Goal: Download file/media

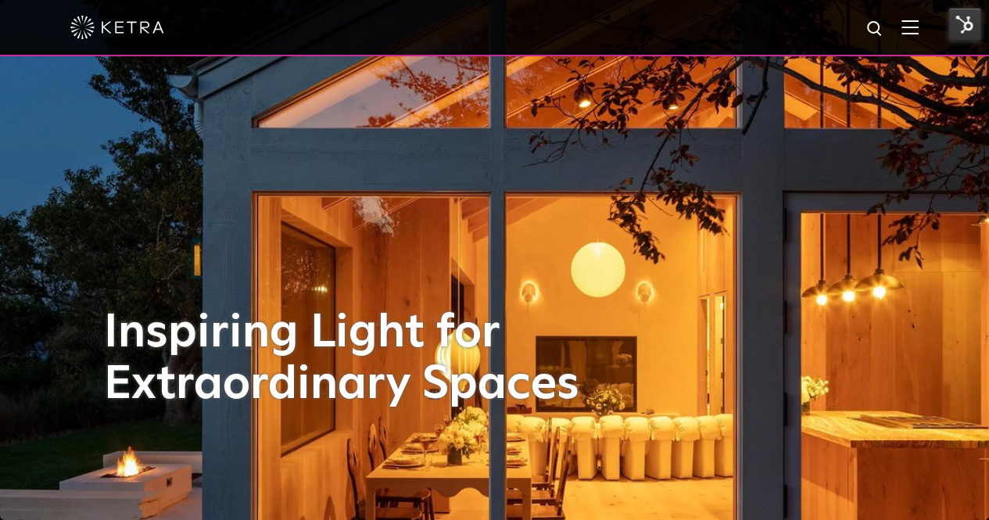
click at [918, 33] on img at bounding box center [909, 27] width 17 height 15
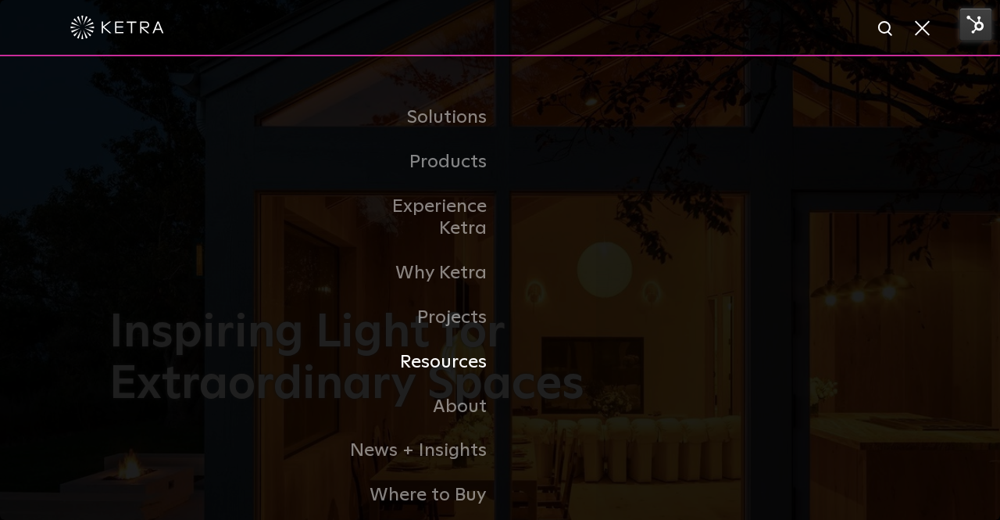
click at [459, 349] on link "Resources" at bounding box center [420, 362] width 160 height 45
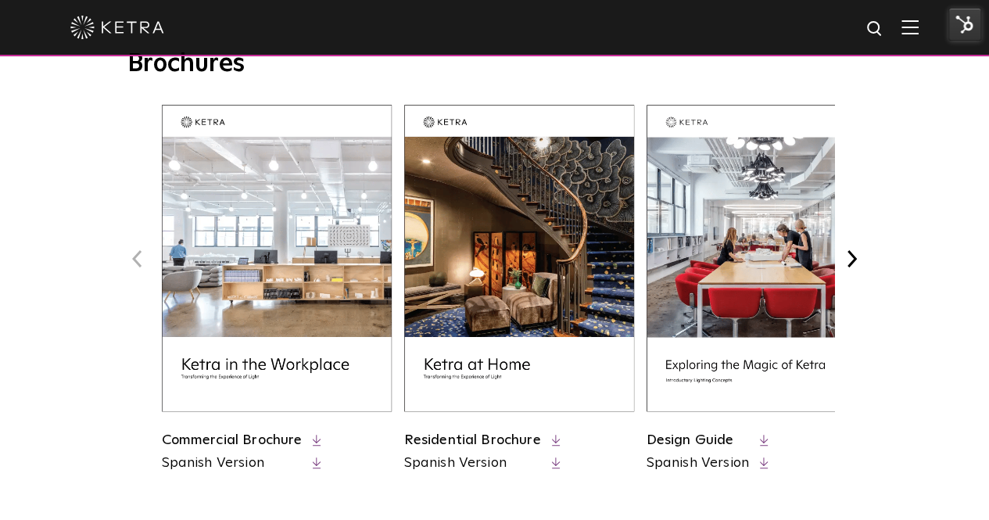
scroll to position [730, 0]
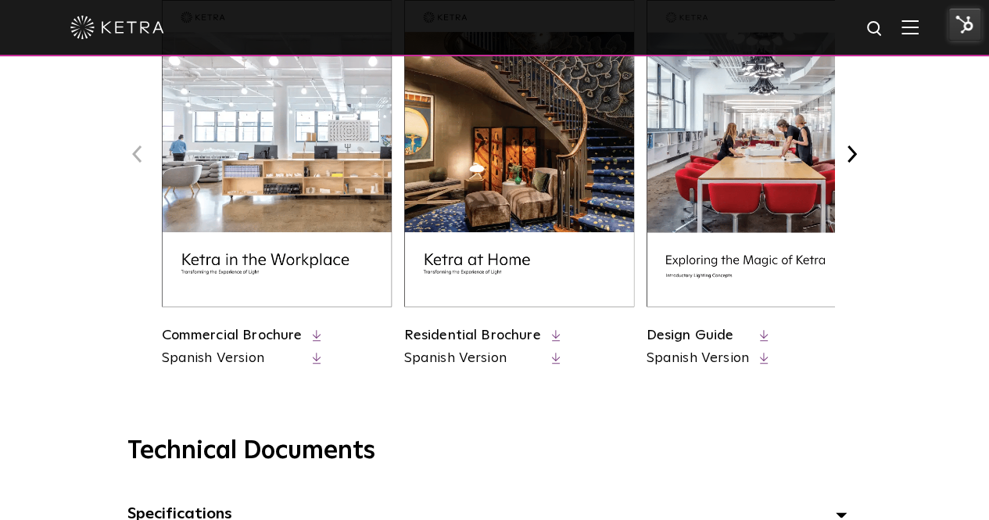
click at [289, 170] on img at bounding box center [277, 153] width 230 height 306
